Goal: Navigation & Orientation: Find specific page/section

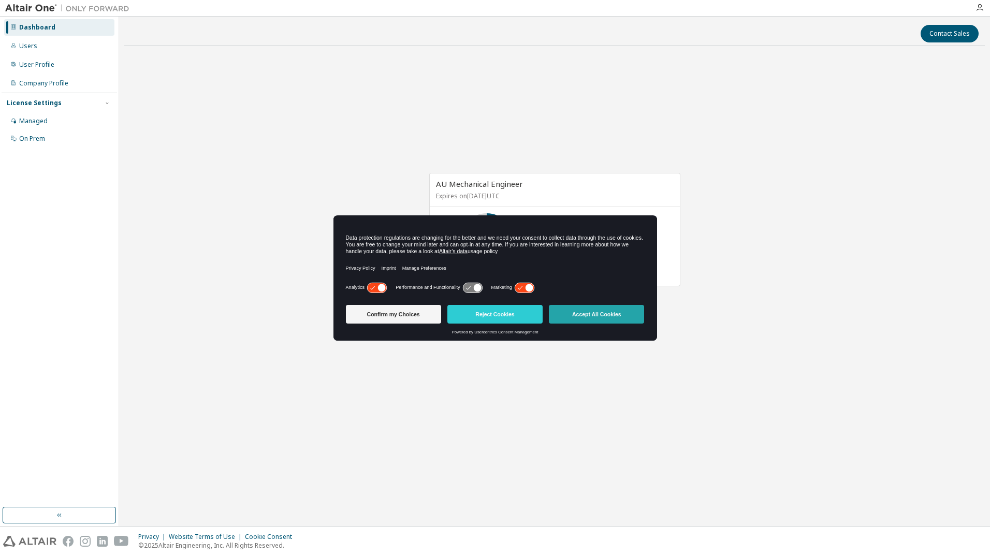
click at [630, 314] on button "Accept All Cookies" at bounding box center [596, 314] width 95 height 19
